Goal: Information Seeking & Learning: Learn about a topic

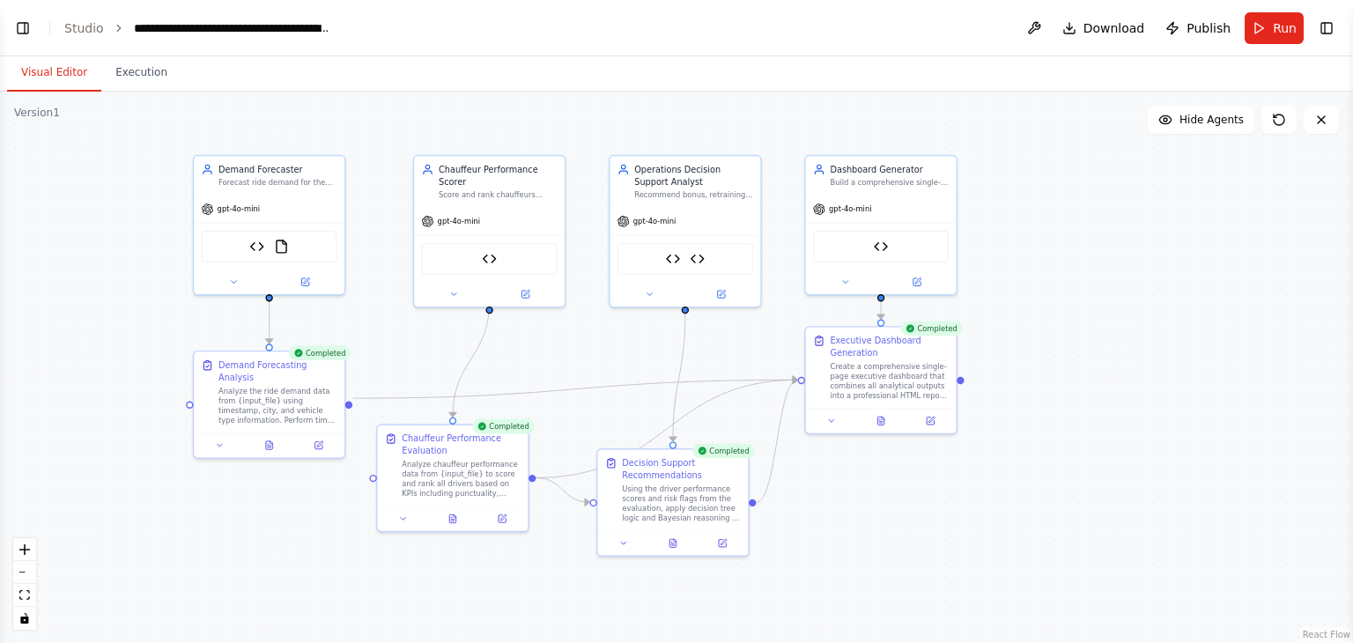
scroll to position [671, 0]
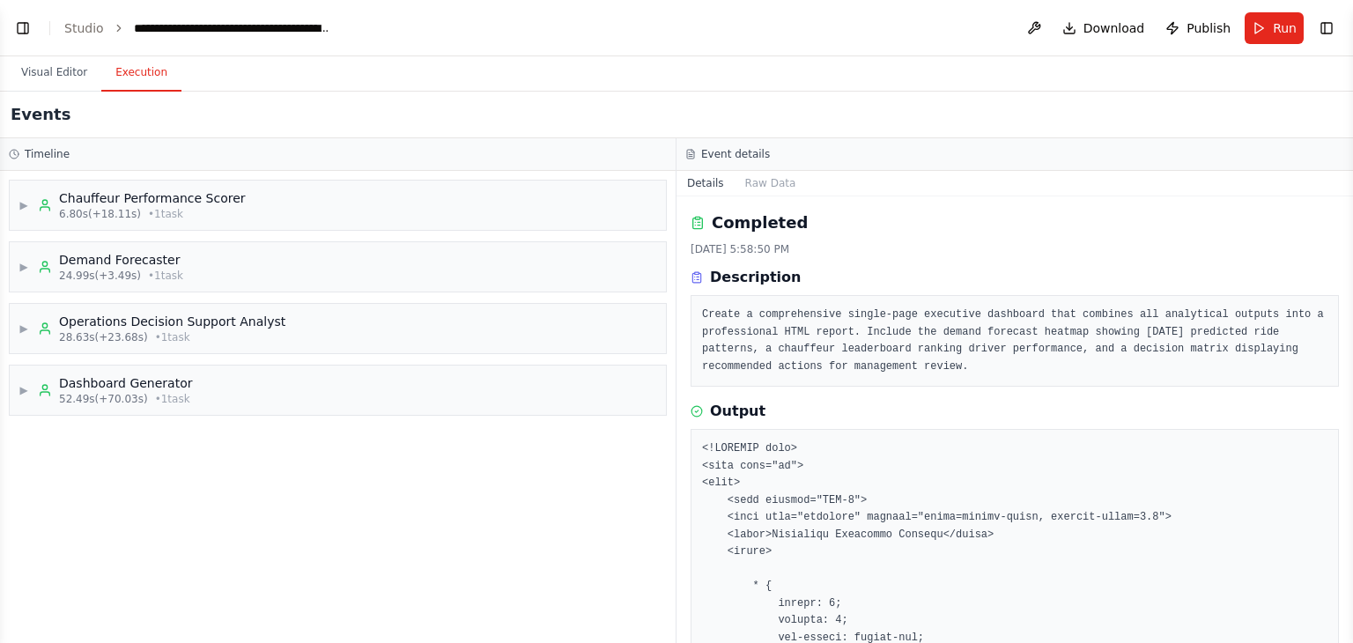
click at [134, 68] on button "Execution" at bounding box center [141, 73] width 80 height 37
click at [27, 207] on span "▶" at bounding box center [24, 205] width 11 height 14
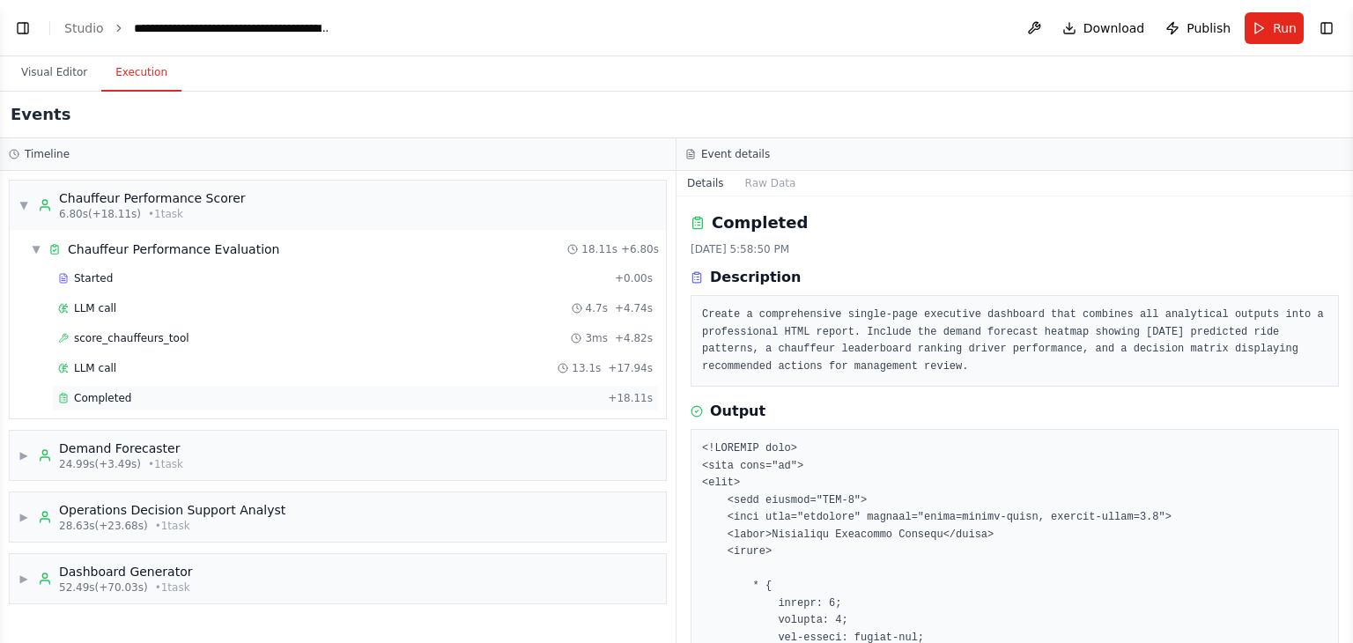
click at [87, 394] on span "Completed" at bounding box center [102, 398] width 57 height 14
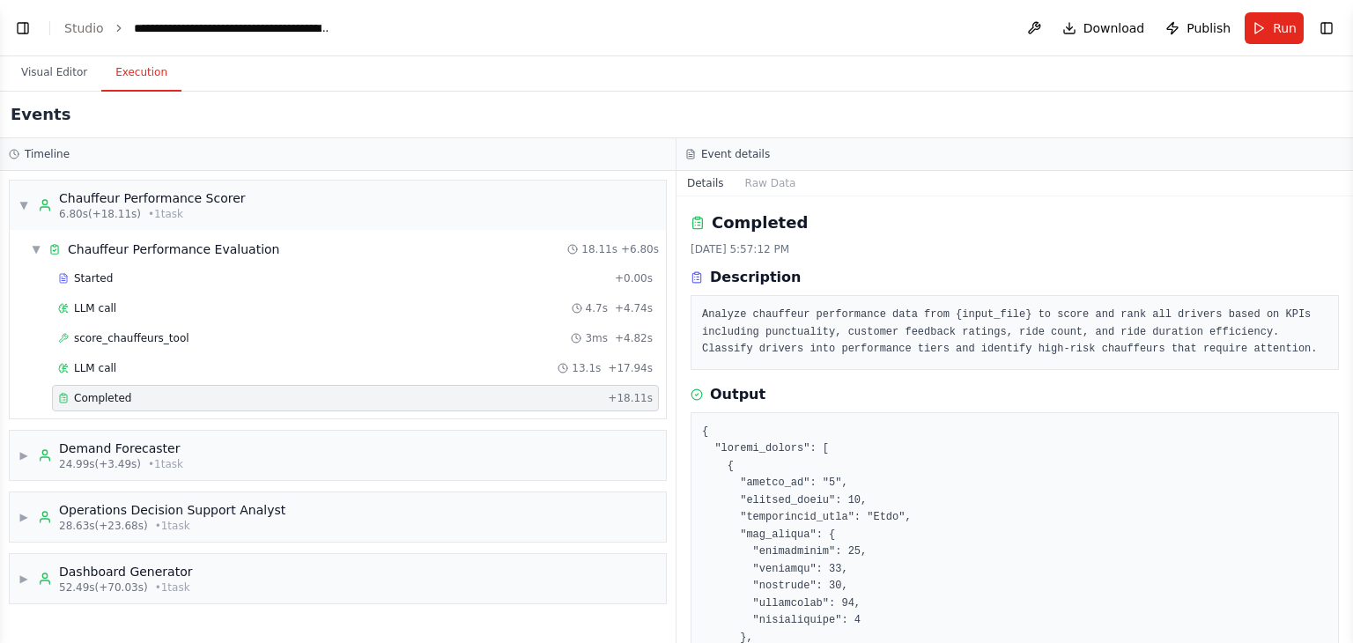
scroll to position [2173, 0]
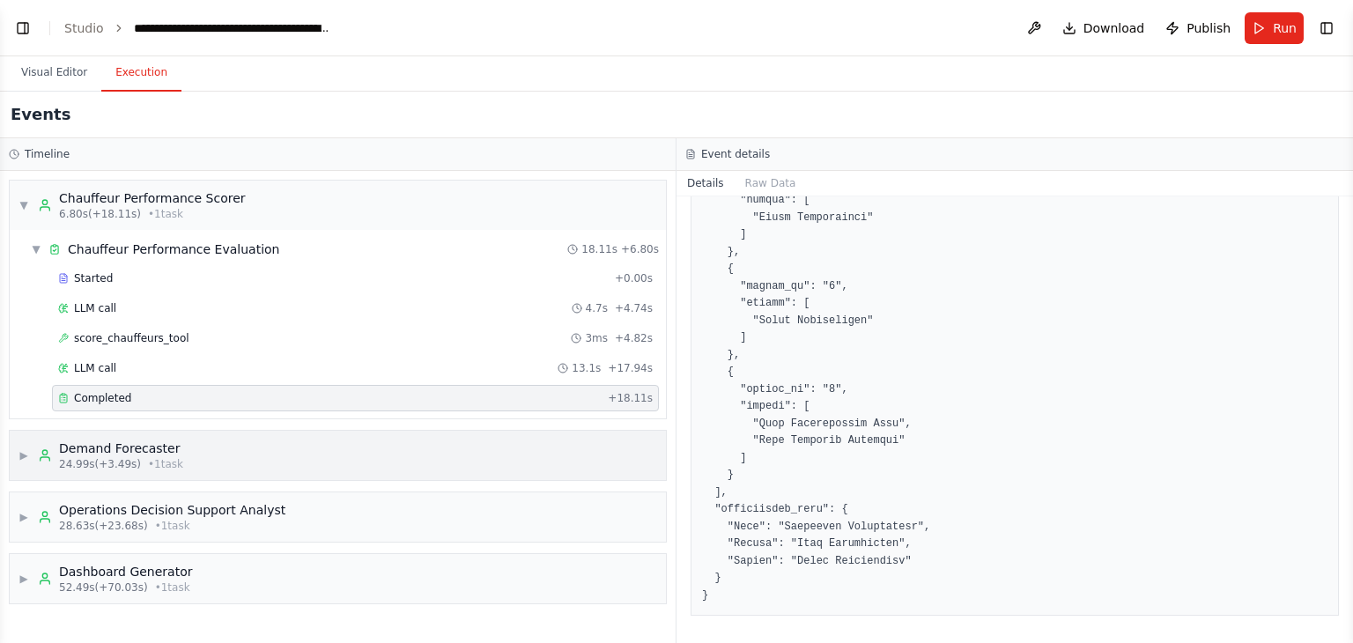
click at [71, 446] on div "Demand Forecaster" at bounding box center [121, 449] width 124 height 18
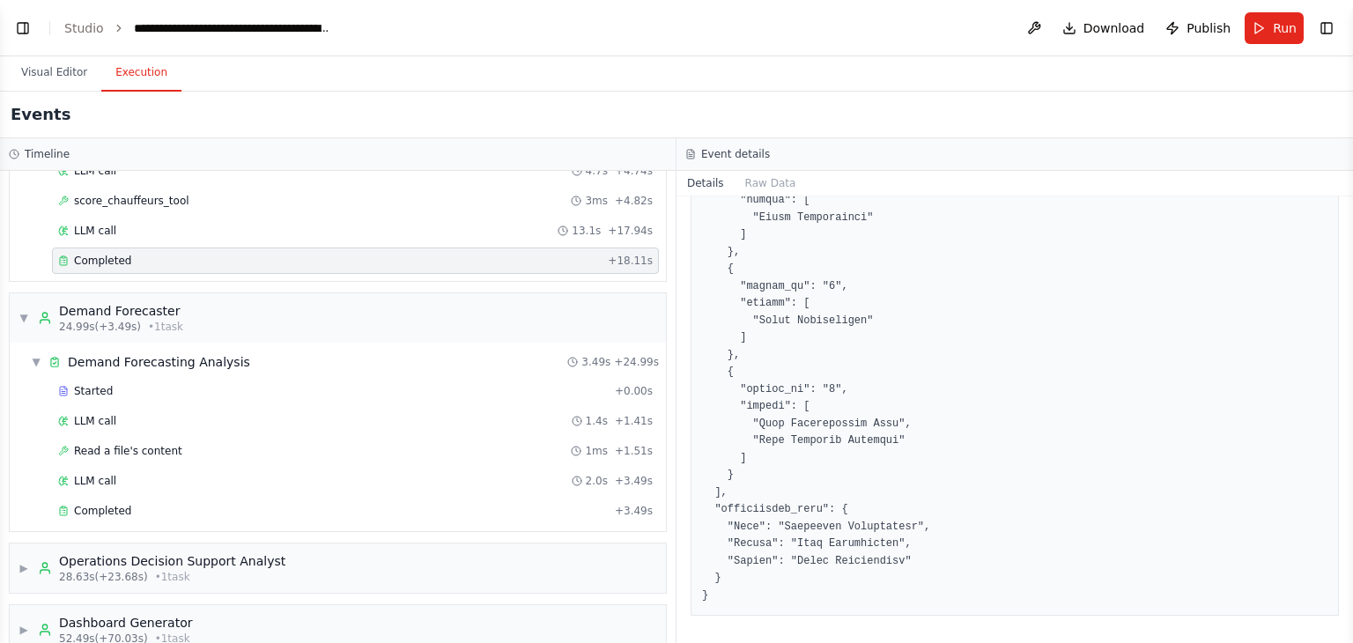
scroll to position [164, 0]
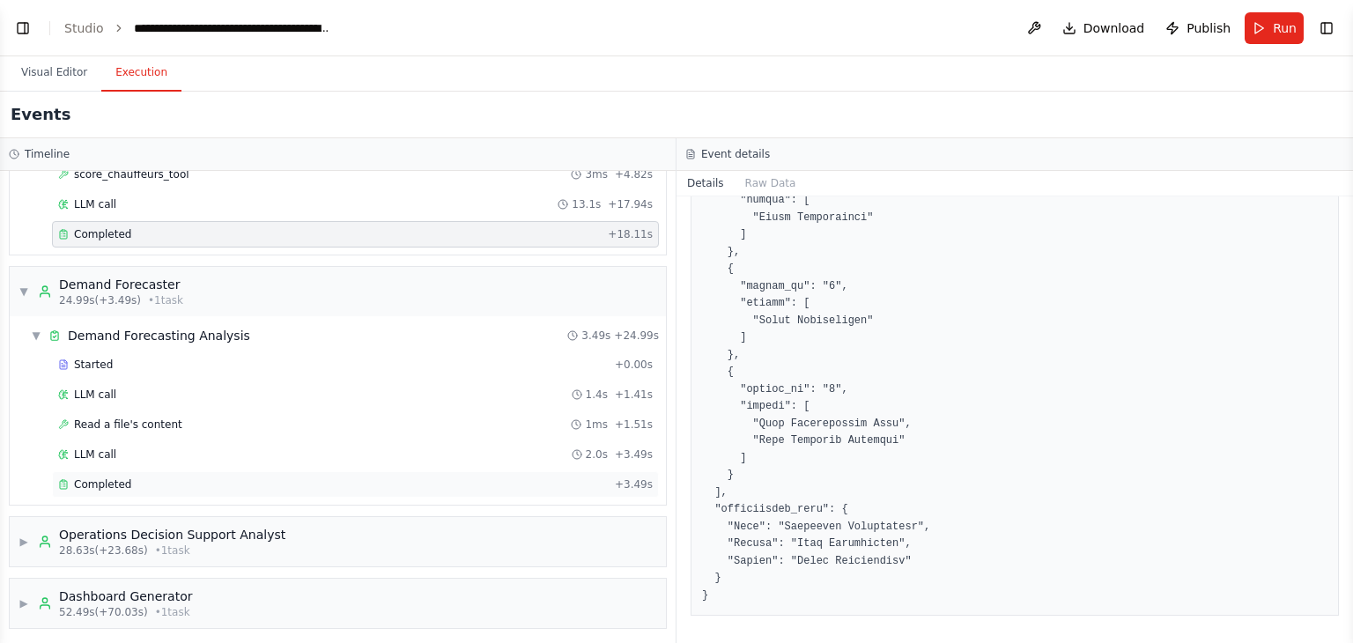
click at [99, 483] on span "Completed" at bounding box center [102, 485] width 57 height 14
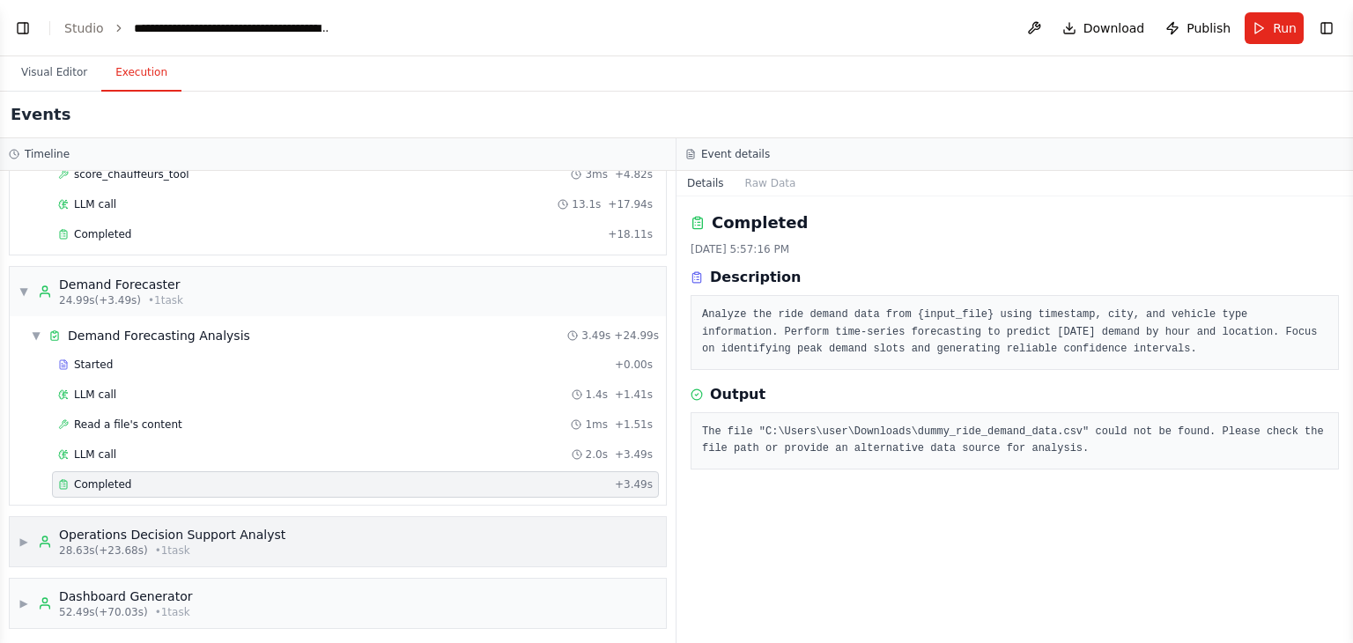
click at [71, 535] on div "Operations Decision Support Analyst" at bounding box center [172, 535] width 226 height 18
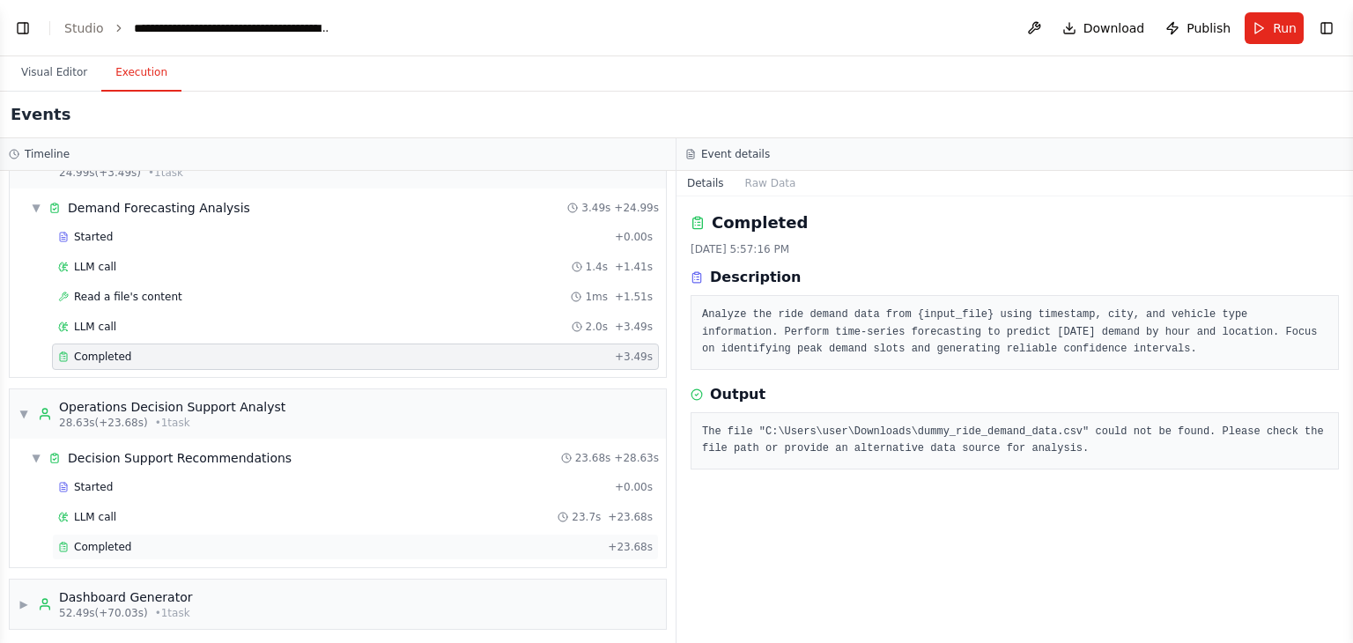
click at [109, 544] on span "Completed" at bounding box center [102, 547] width 57 height 14
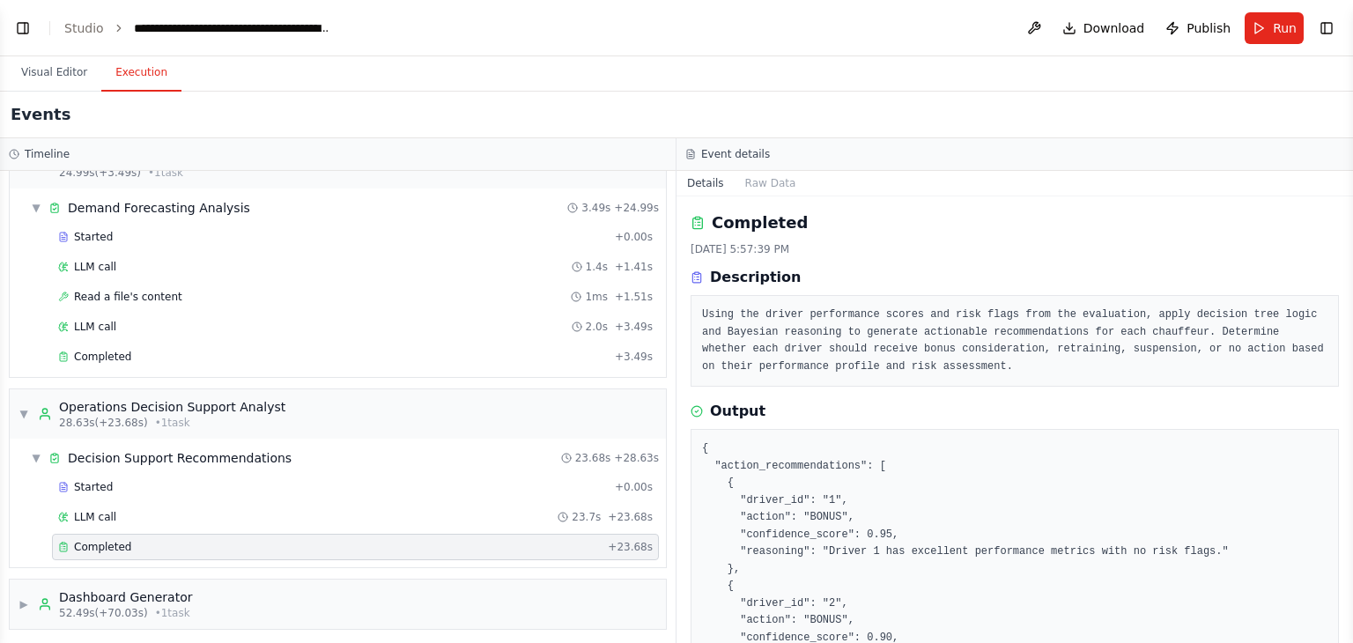
click at [1352, 599] on button "Toggle Sidebar" at bounding box center [1353, 321] width 14 height 643
click at [26, 601] on span "▶" at bounding box center [24, 604] width 11 height 14
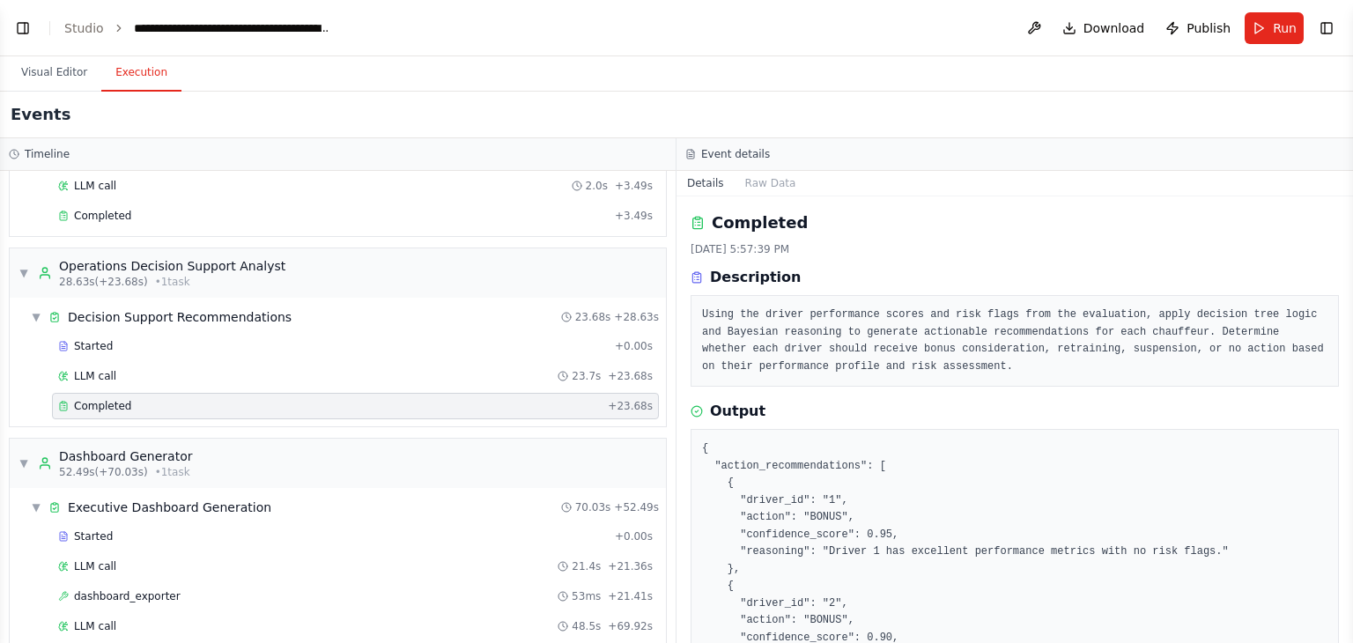
scroll to position [478, 0]
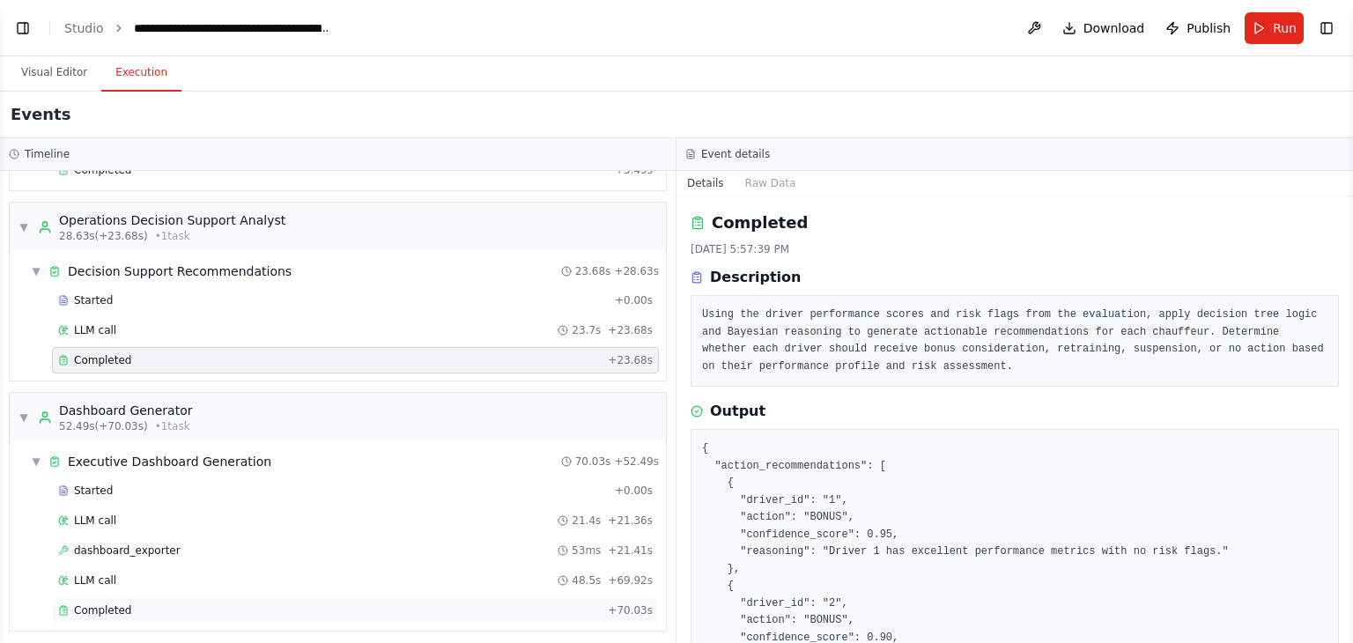
click at [102, 604] on span "Completed" at bounding box center [102, 611] width 57 height 14
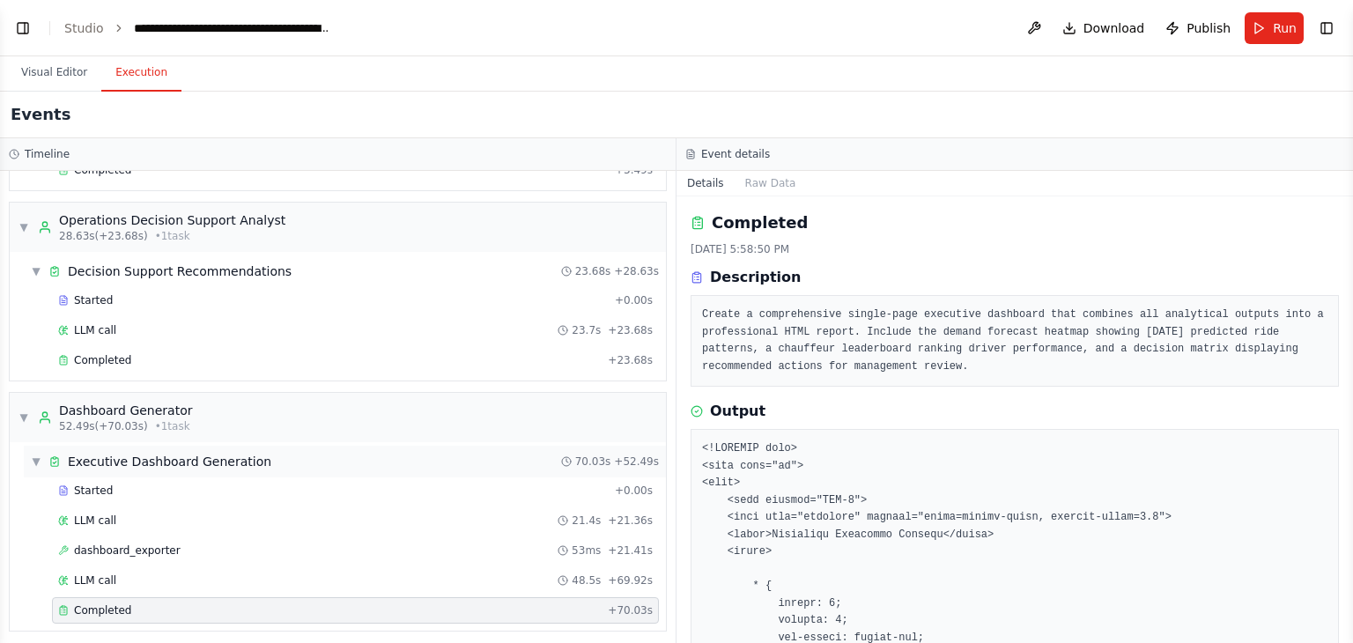
click at [35, 455] on span "▼" at bounding box center [36, 462] width 11 height 14
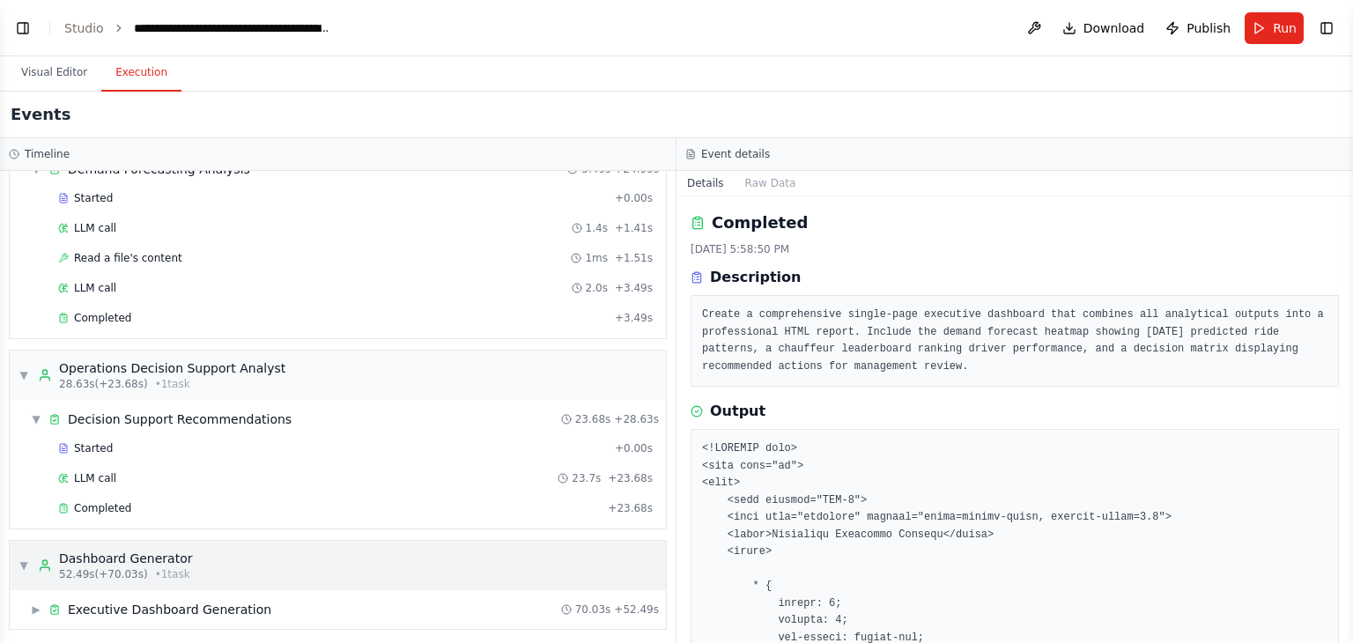
click at [22, 564] on span "▼" at bounding box center [24, 566] width 11 height 14
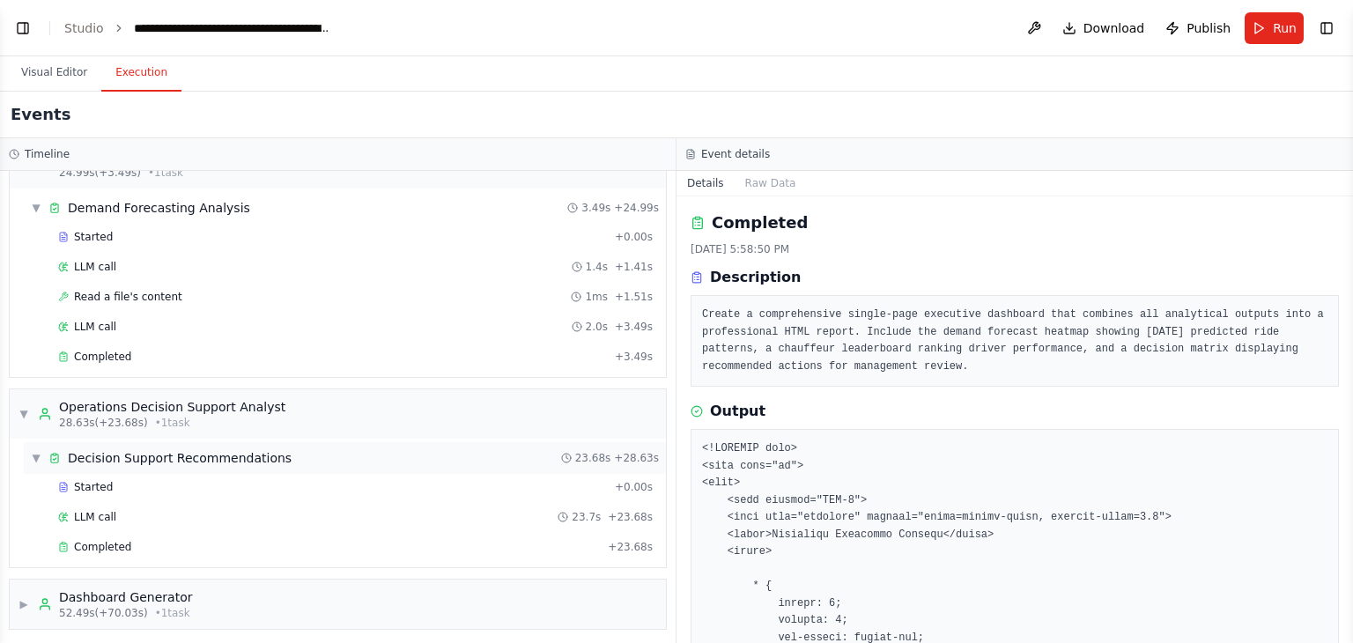
click at [33, 455] on span "▼" at bounding box center [36, 458] width 11 height 14
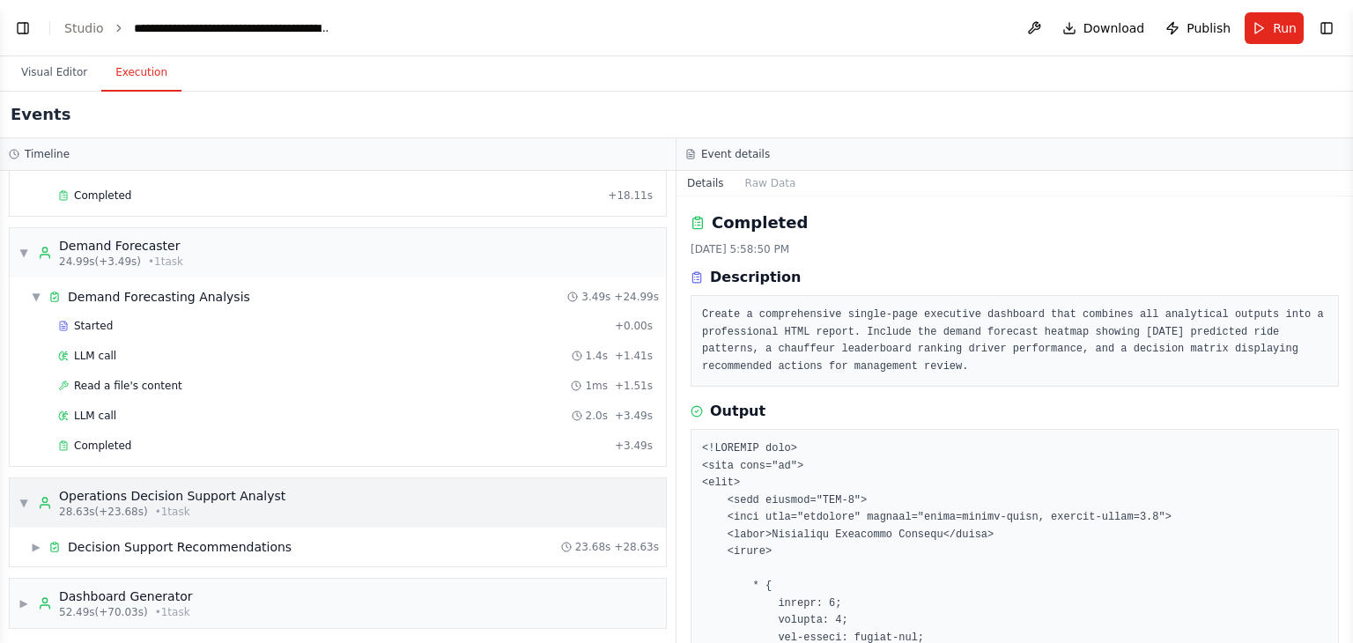
click at [20, 500] on span "▼" at bounding box center [24, 503] width 11 height 14
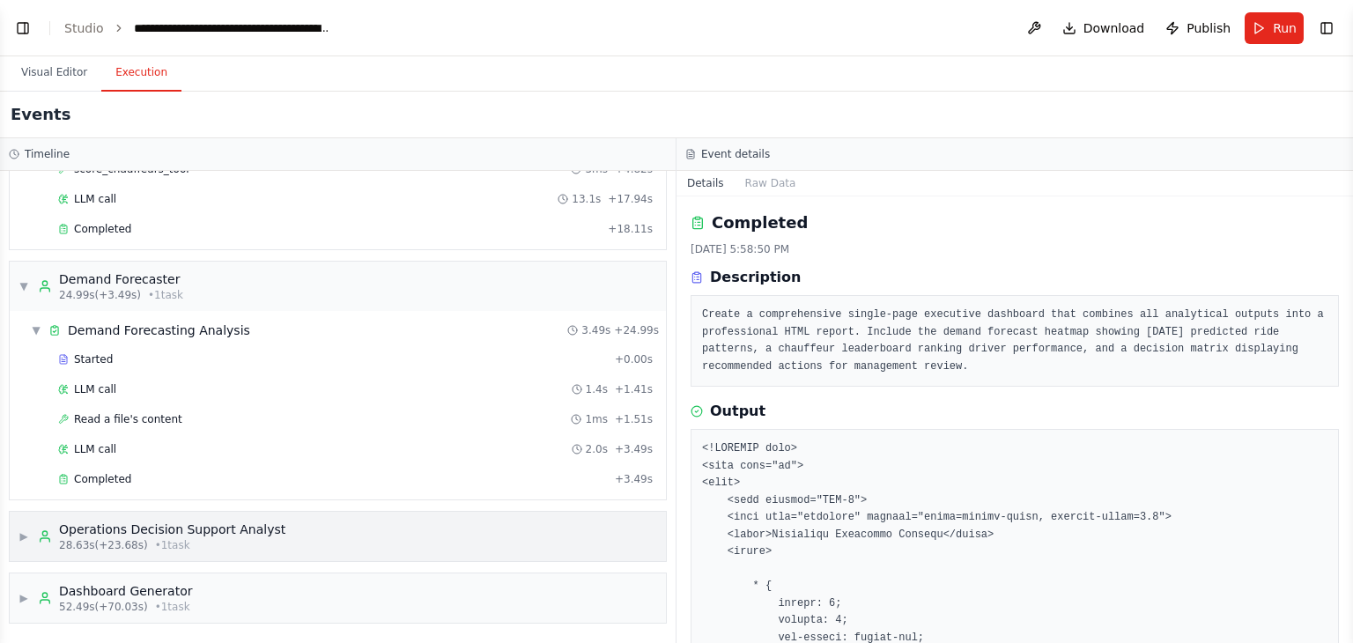
scroll to position [164, 0]
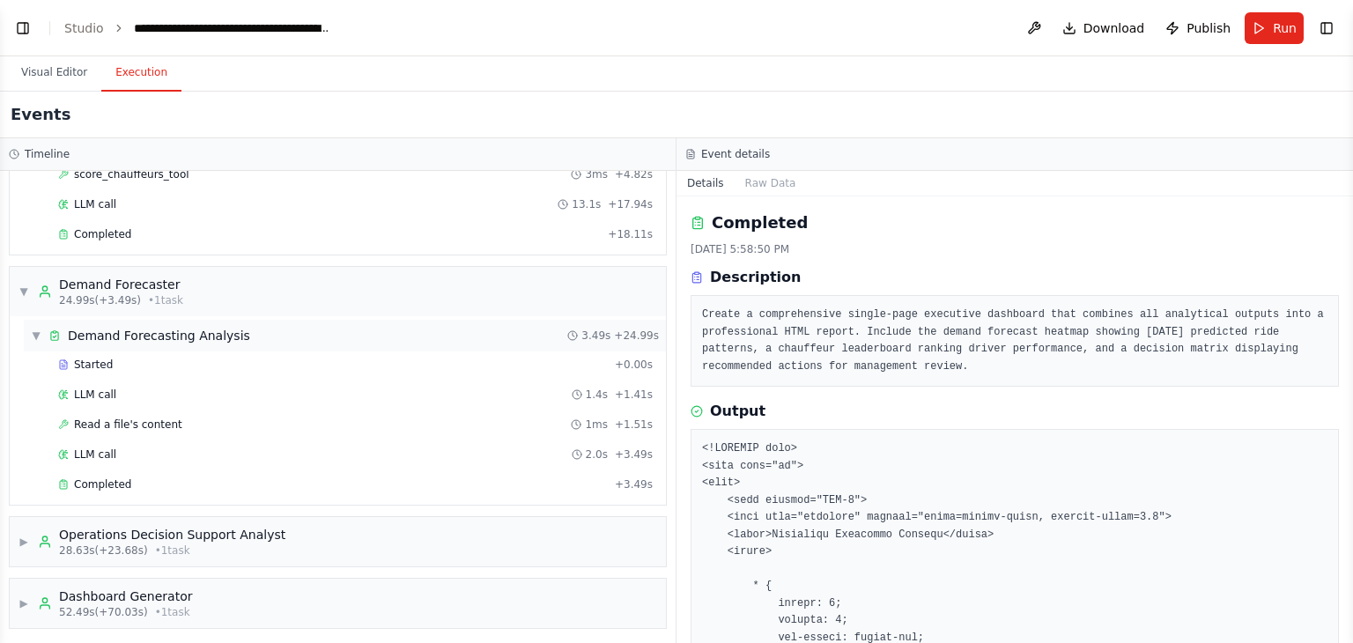
click at [33, 334] on span "▼" at bounding box center [36, 336] width 11 height 14
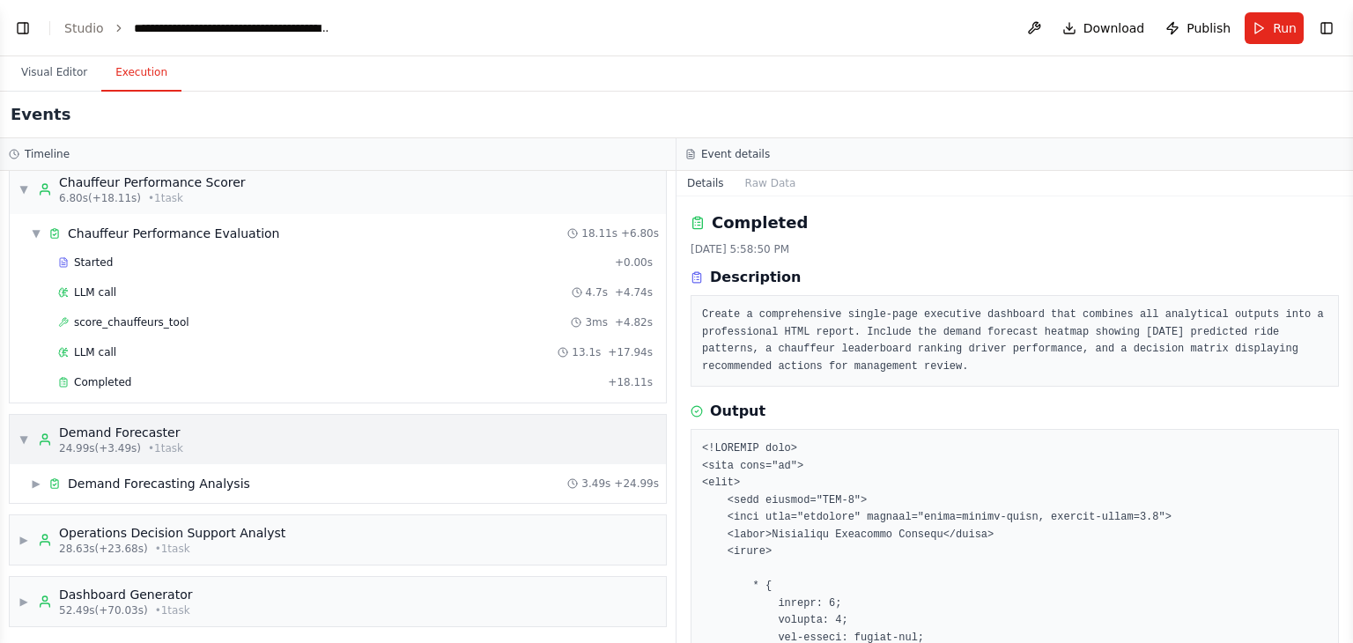
click at [24, 433] on span "▼" at bounding box center [24, 440] width 11 height 14
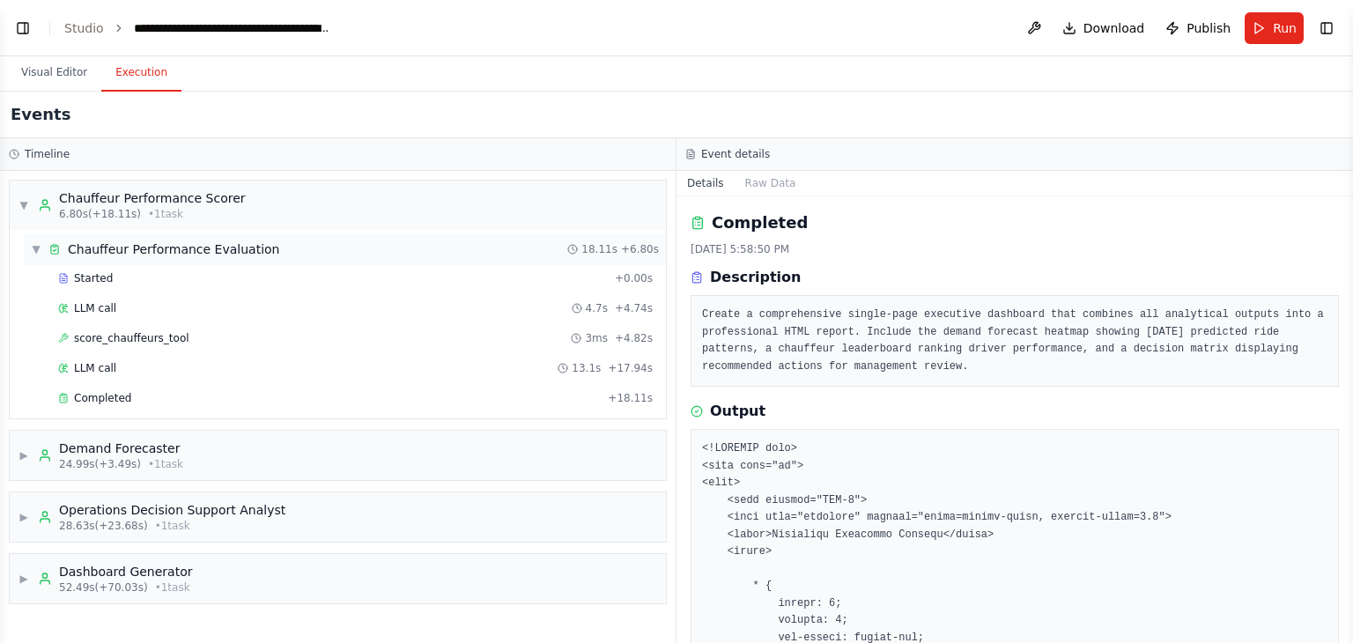
click at [35, 248] on span "▼" at bounding box center [36, 249] width 11 height 14
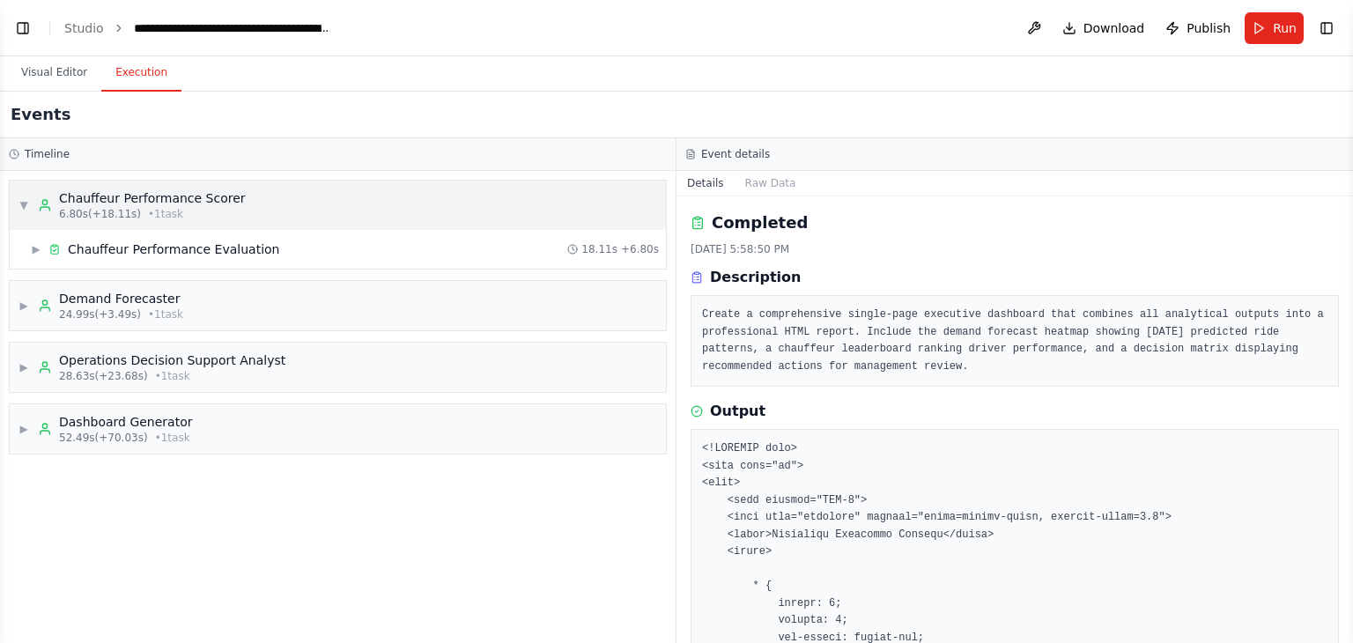
click at [21, 201] on span "▼" at bounding box center [24, 205] width 11 height 14
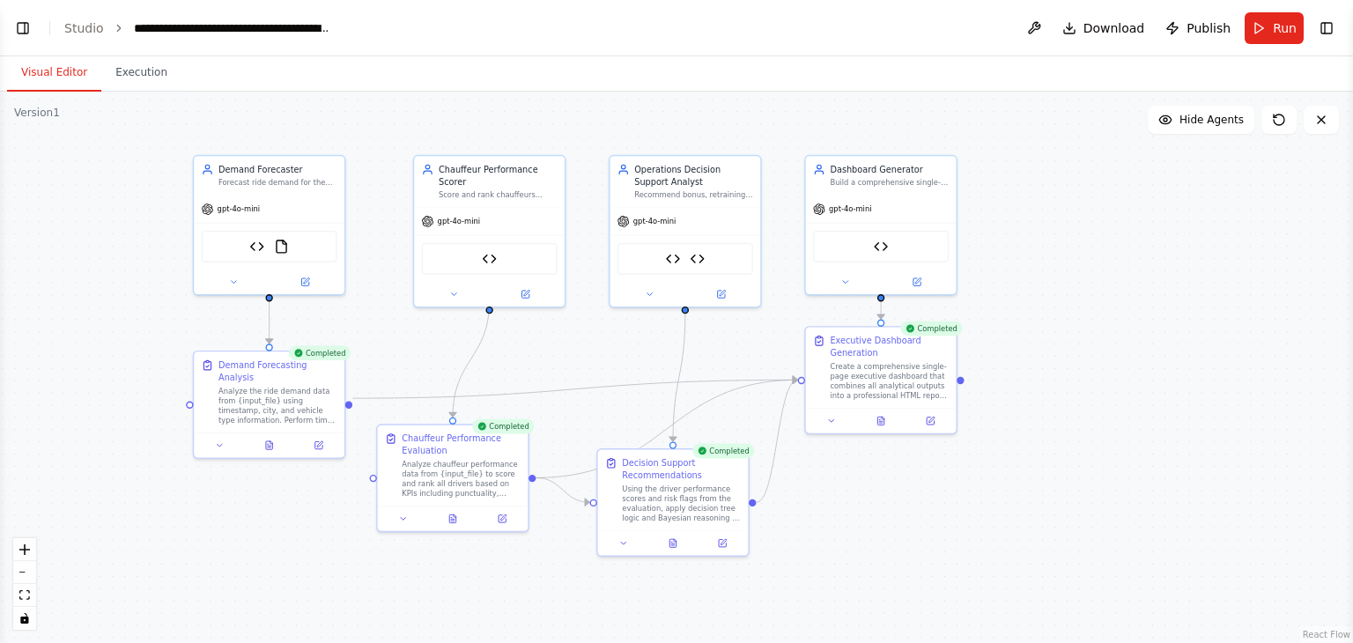
click at [49, 67] on button "Visual Editor" at bounding box center [54, 73] width 94 height 37
